Goal: Check status: Check status

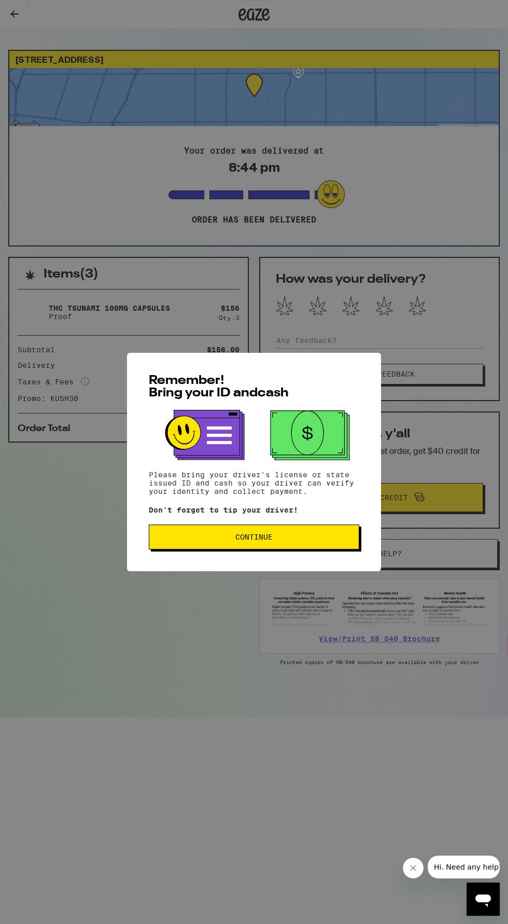
click at [309, 541] on span "Continue" at bounding box center [254, 536] width 193 height 7
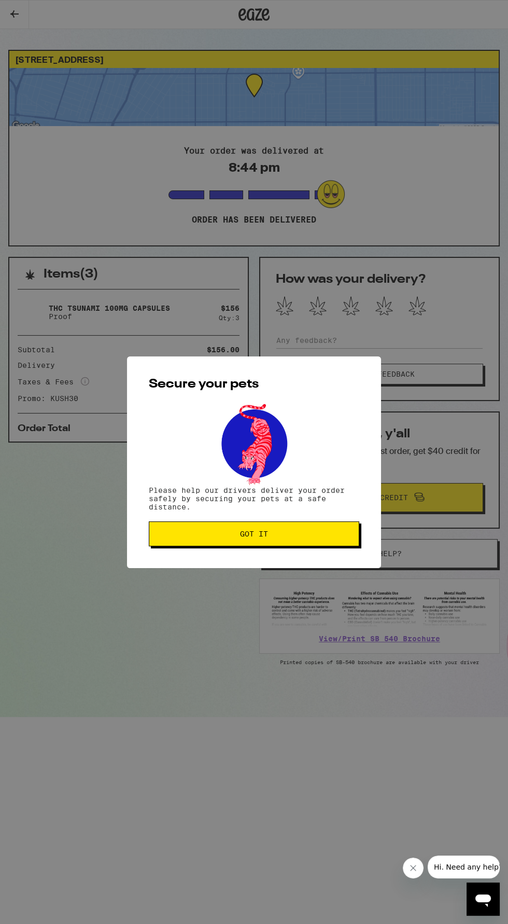
click at [306, 536] on span "Got it" at bounding box center [254, 533] width 193 height 7
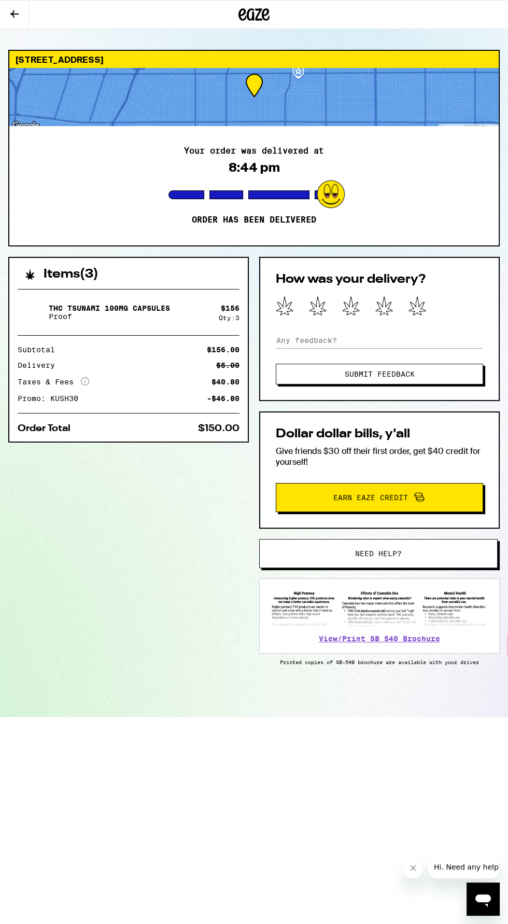
click at [421, 717] on html "2908 Edgehill Dr Los Angeles 90018 Your order was delivered at 8:44 pm Order ha…" at bounding box center [254, 358] width 508 height 717
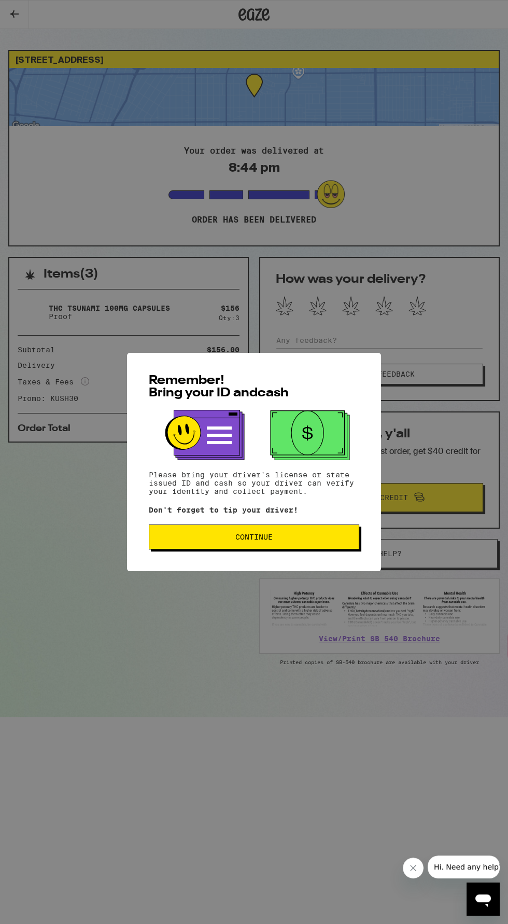
click at [301, 541] on span "Continue" at bounding box center [254, 536] width 193 height 7
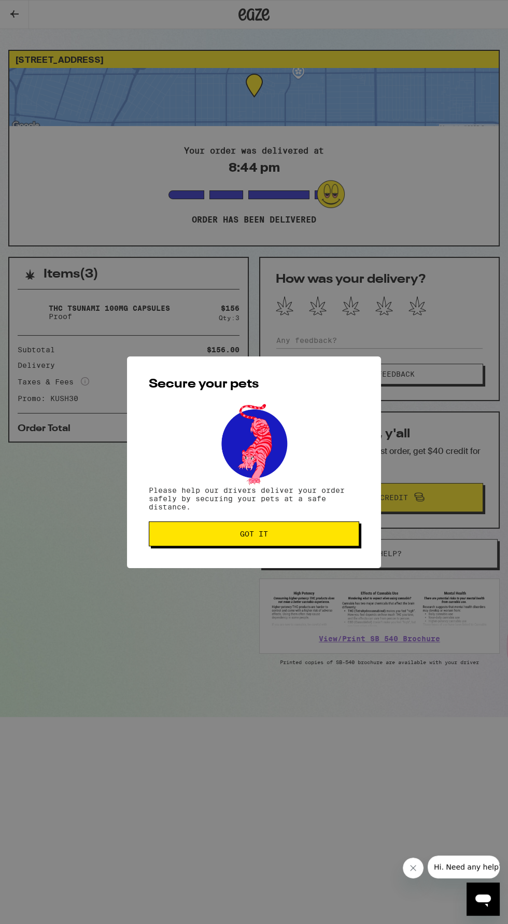
click at [328, 538] on span "Got it" at bounding box center [254, 533] width 193 height 7
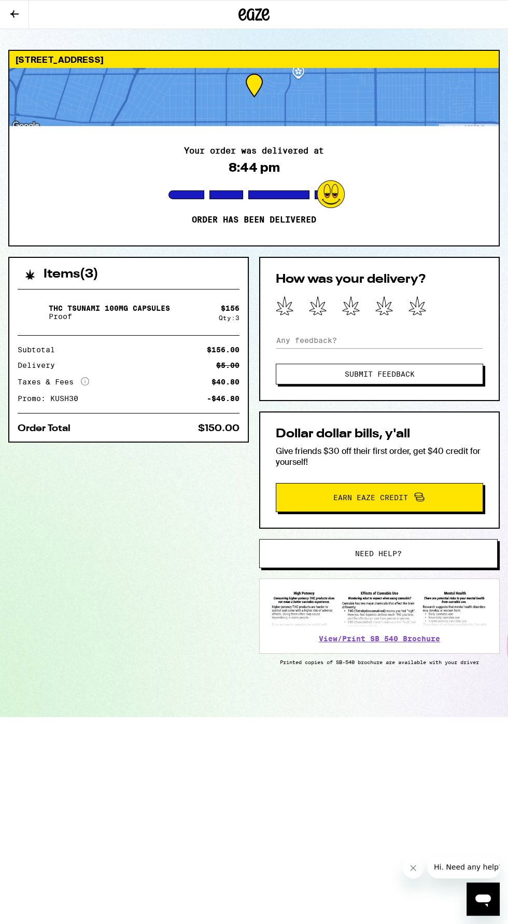
click at [416, 298] on icon at bounding box center [418, 305] width 18 height 19
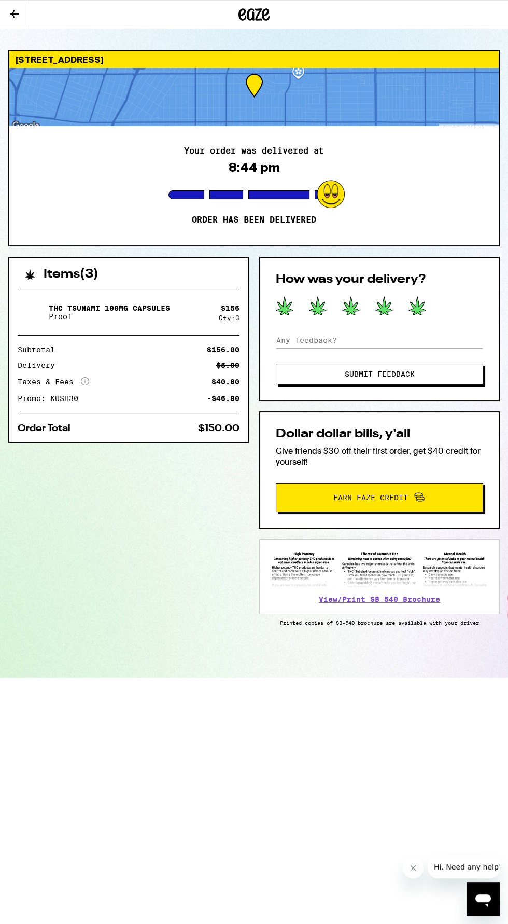
click at [422, 299] on icon at bounding box center [418, 305] width 18 height 19
